Goal: Check status: Check status

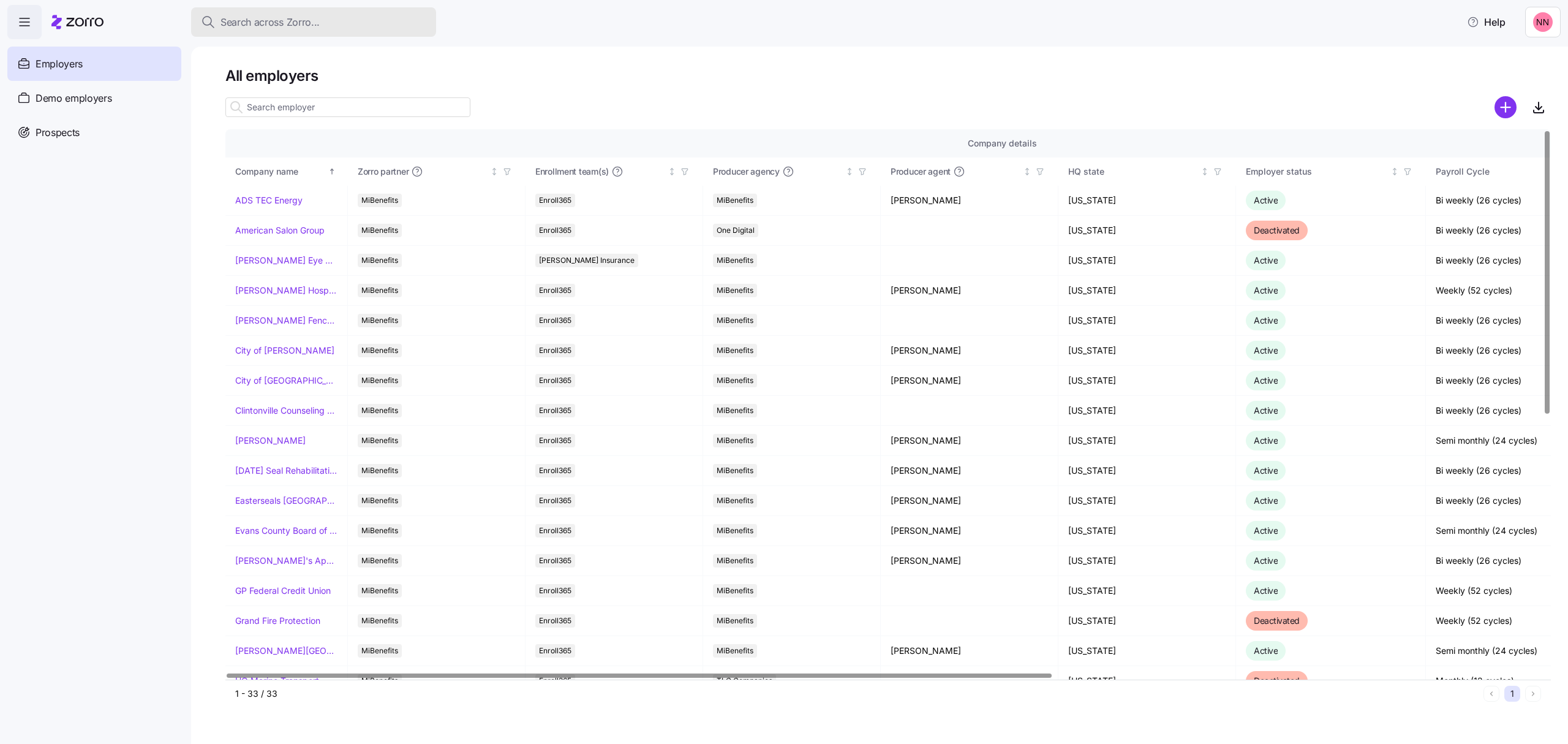
click at [410, 23] on div "Search across Zorro..." at bounding box center [313, 22] width 225 height 15
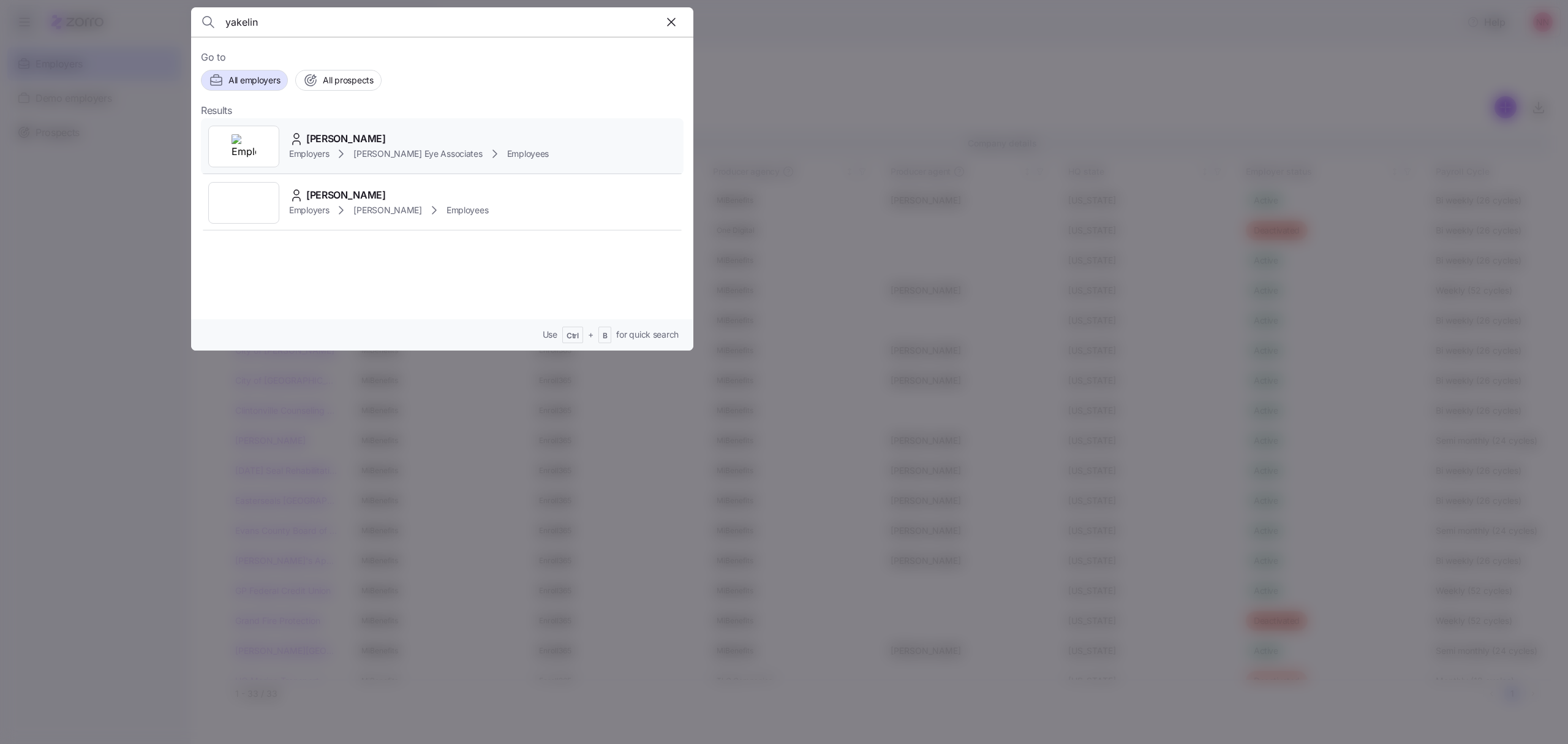
type input "yakelin"
click at [475, 132] on div "[PERSON_NAME]" at bounding box center [419, 139] width 260 height 15
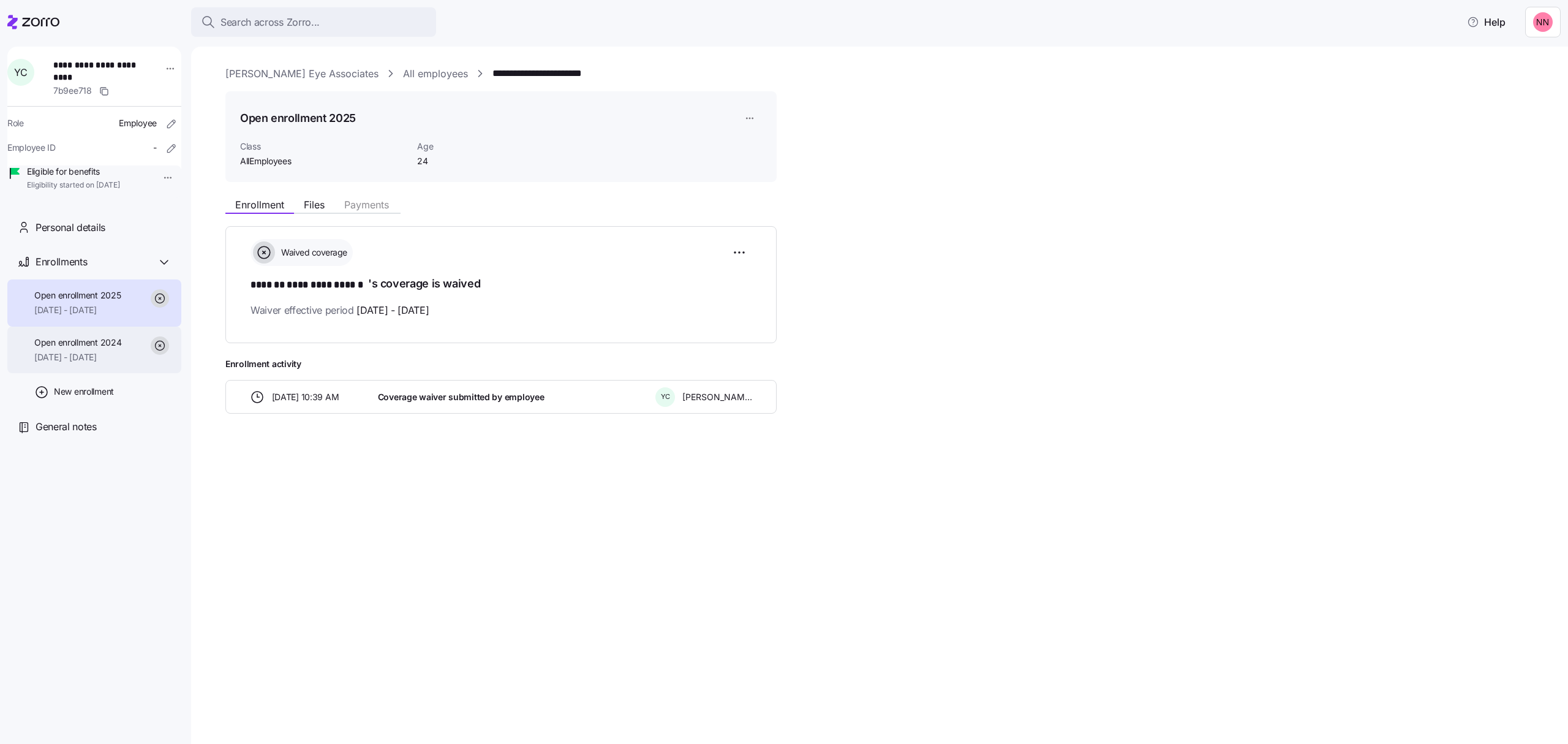
click at [122, 363] on span "[DATE] - [DATE]" at bounding box center [77, 356] width 87 height 12
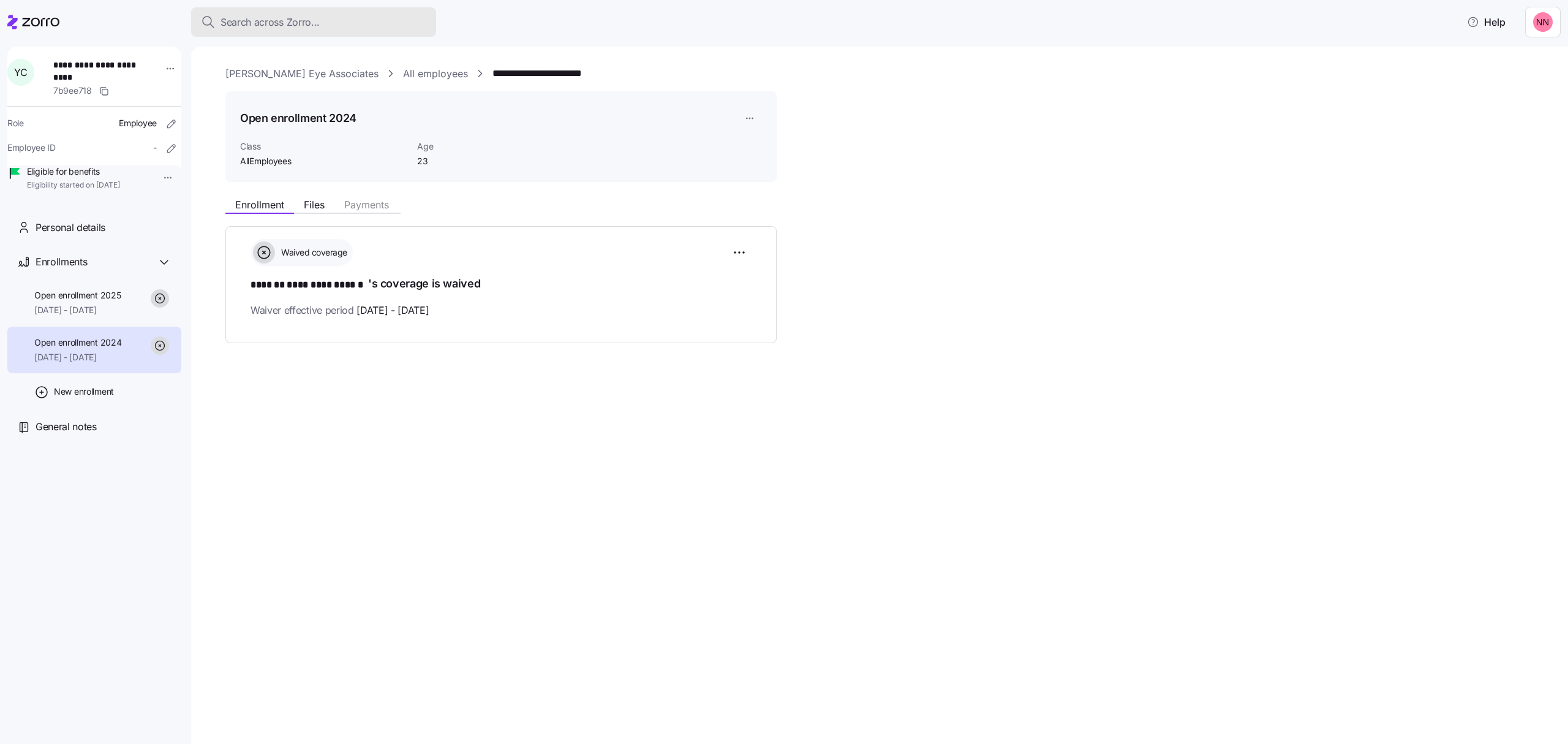
click at [304, 20] on span "Search across Zorro..." at bounding box center [270, 22] width 99 height 15
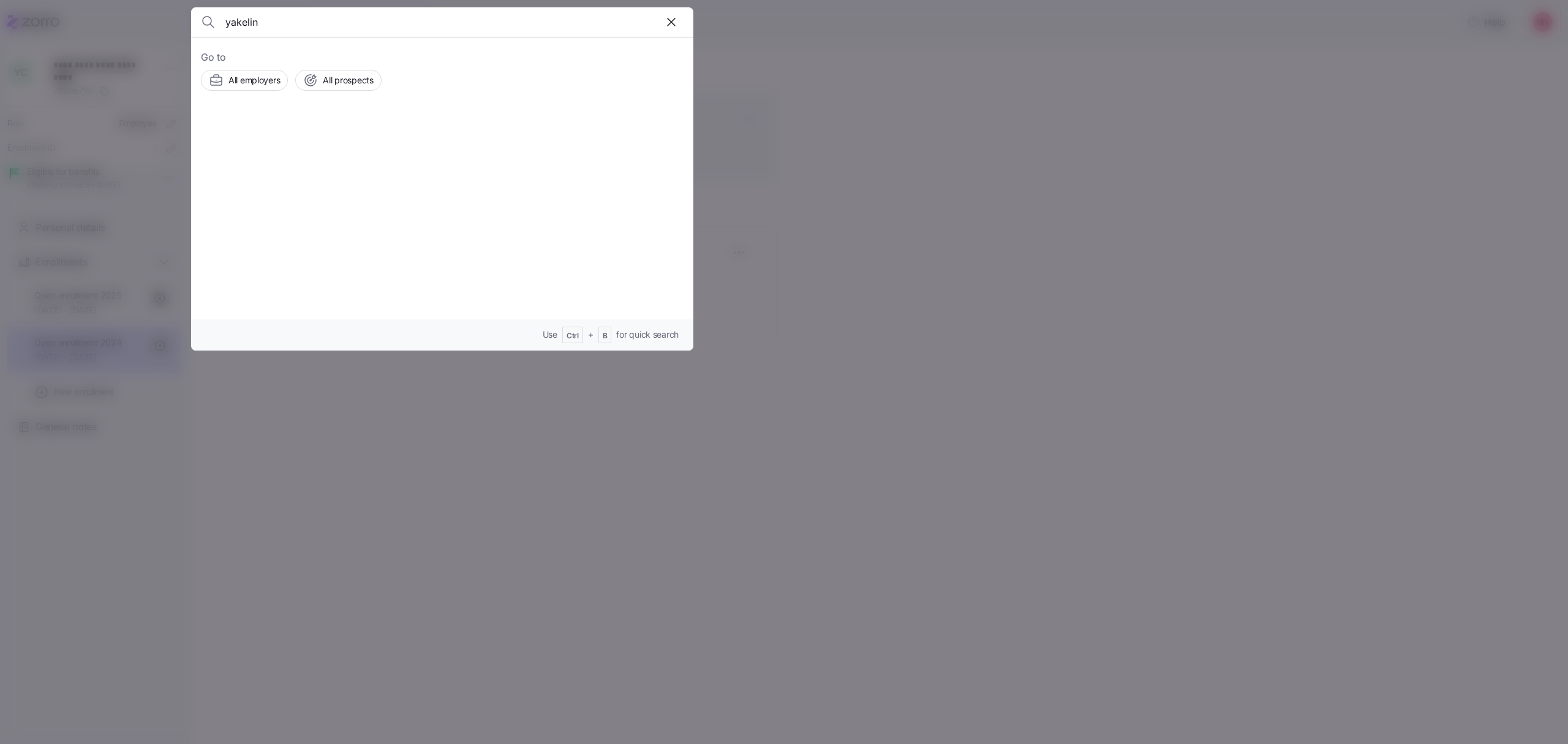
type input "yakelin"
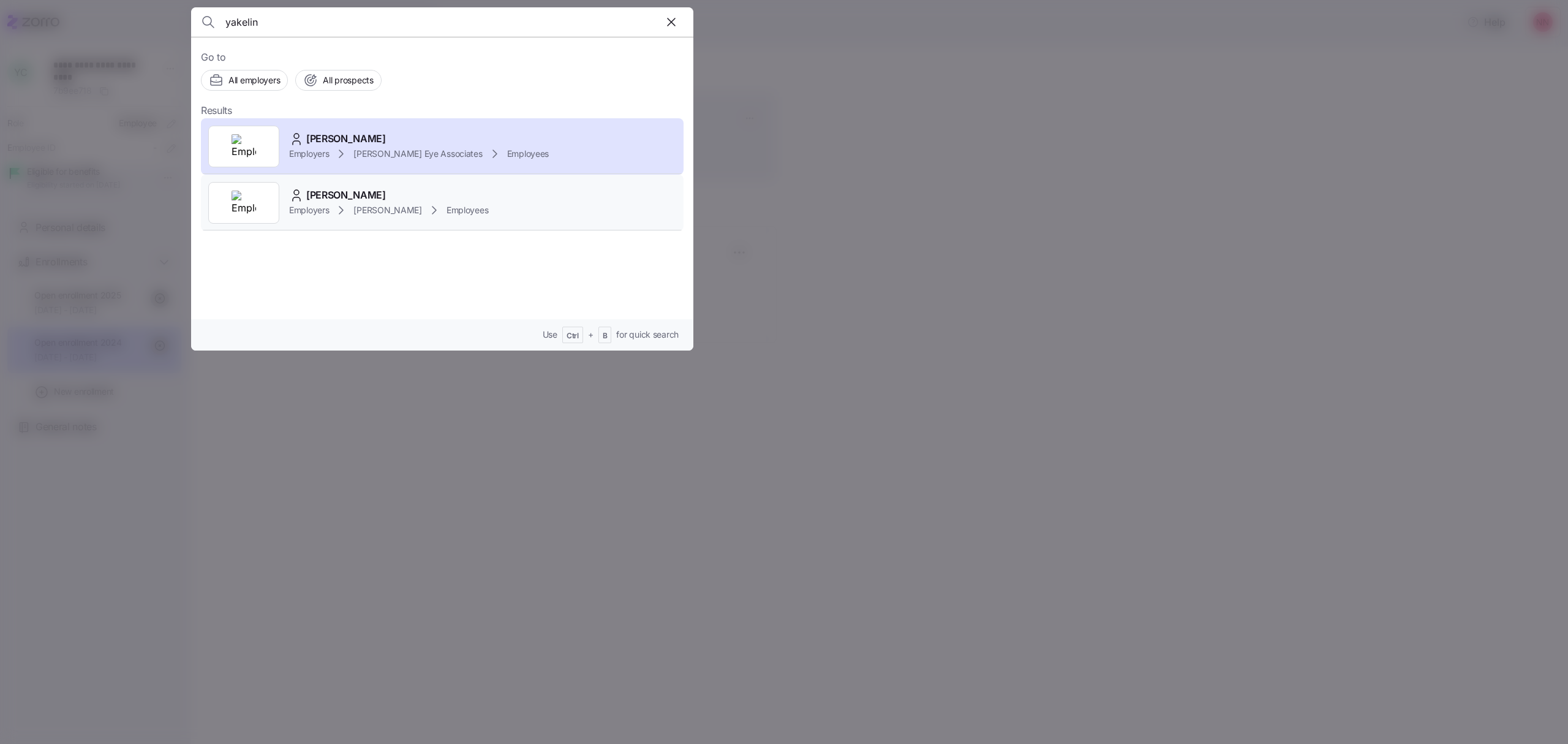
click at [365, 194] on span "[PERSON_NAME]" at bounding box center [346, 195] width 80 height 15
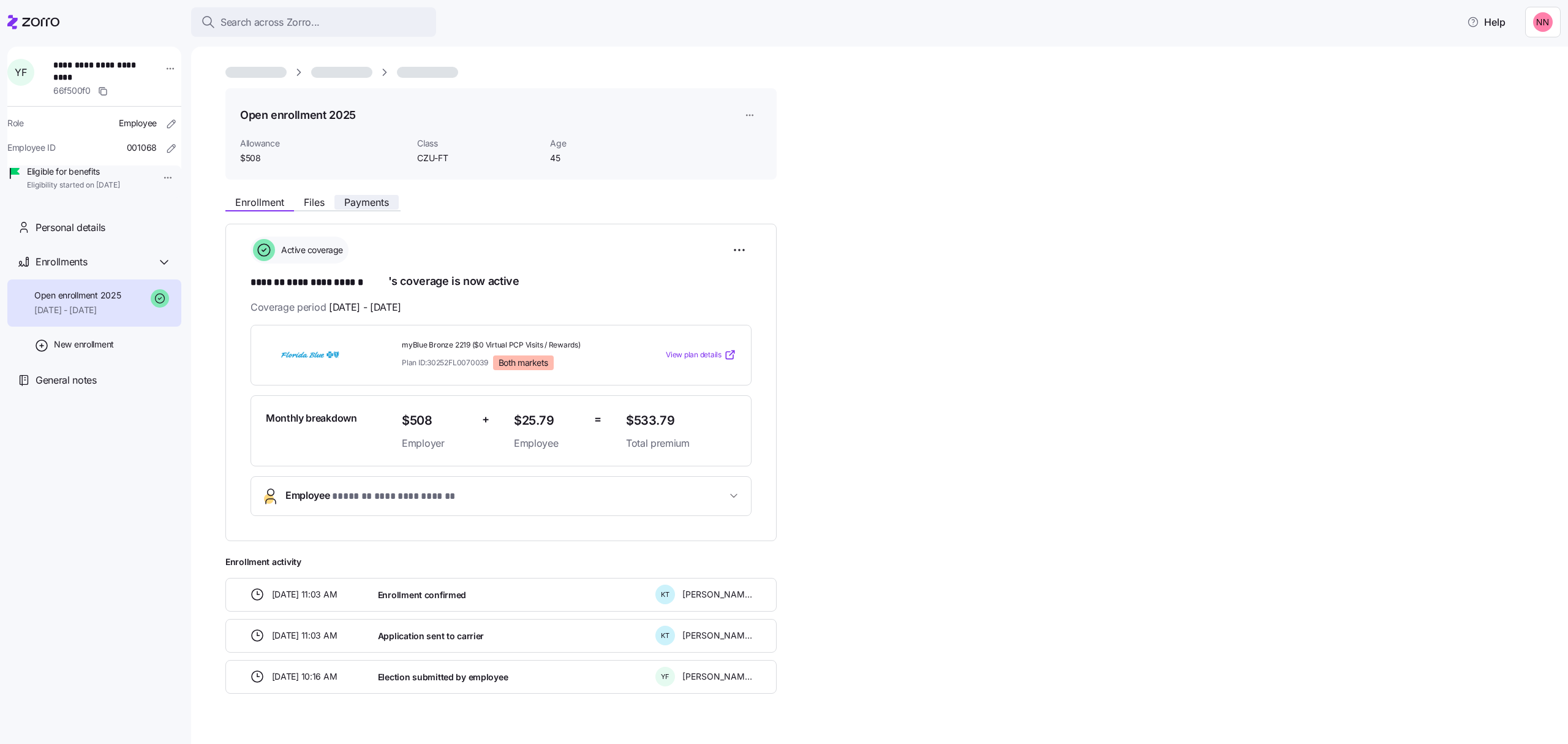
click at [371, 204] on span "Payments" at bounding box center [367, 202] width 45 height 9
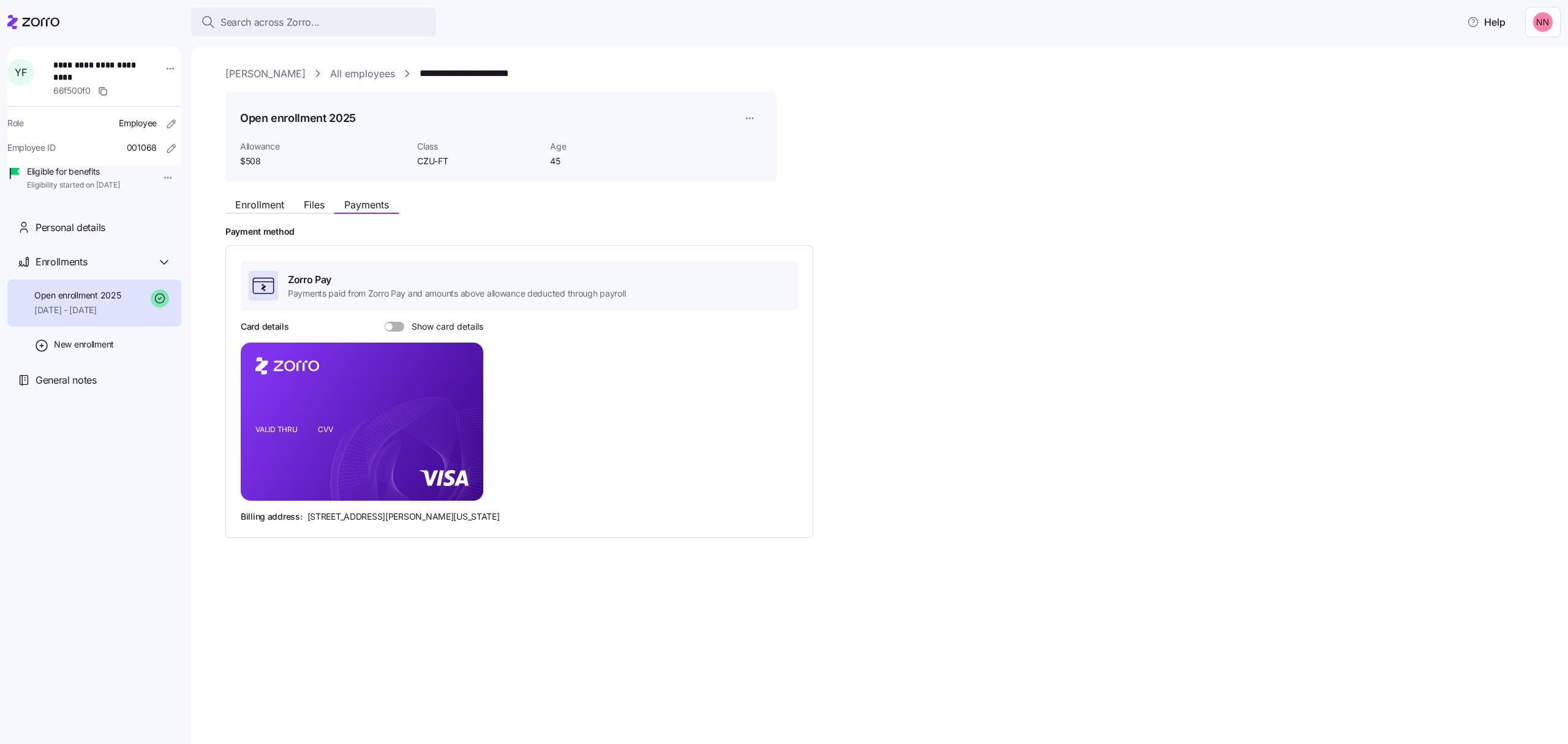
click at [388, 327] on span at bounding box center [389, 327] width 8 height 8
click at [385, 322] on input "Show card details" at bounding box center [385, 322] width 0 height 0
